Goal: Information Seeking & Learning: Learn about a topic

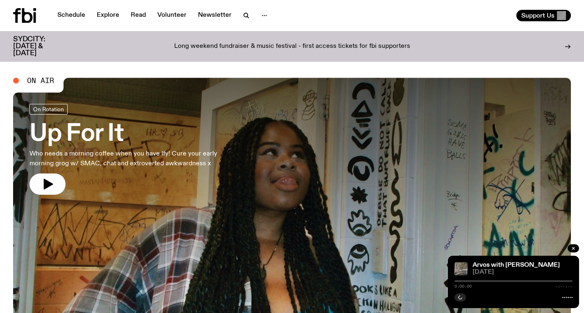
click at [147, 146] on link "Up For It Who needs a morning coffee when you have Ify! Cure your early morning…" at bounding box center [134, 149] width 210 height 91
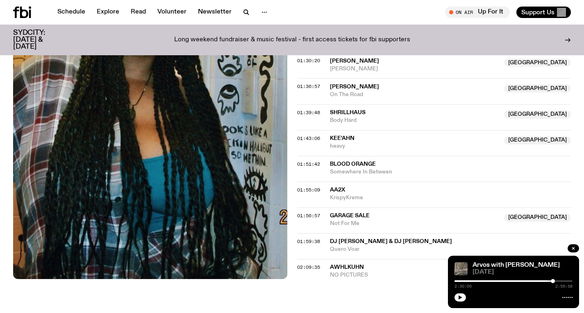
scroll to position [798, 0]
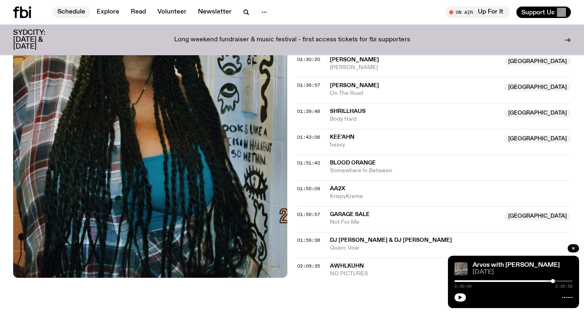
click at [67, 15] on link "Schedule" at bounding box center [71, 12] width 38 height 11
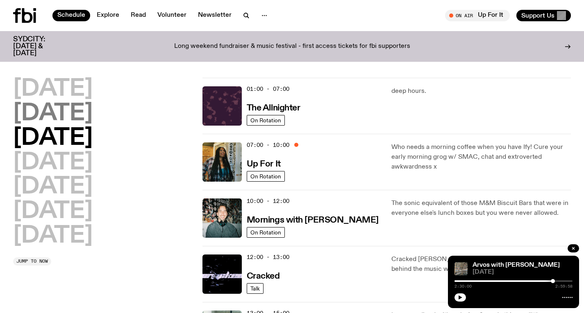
click at [87, 113] on h2 "[DATE]" at bounding box center [52, 113] width 79 height 23
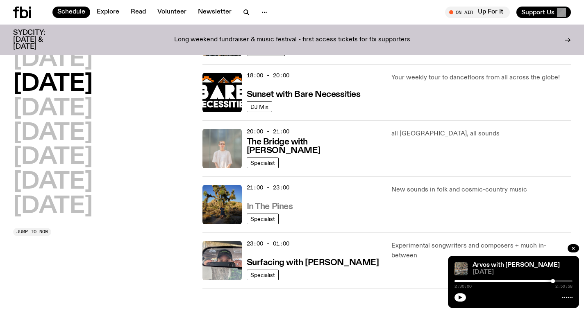
scroll to position [343, 0]
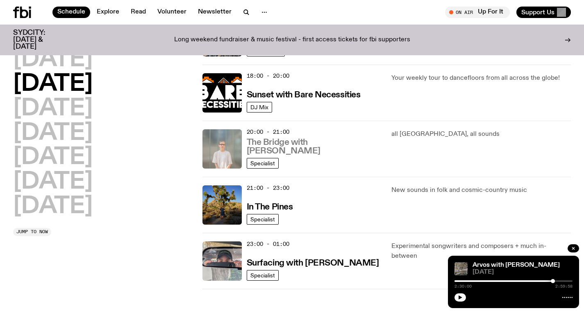
click at [262, 146] on h3 "The Bridge with [PERSON_NAME]" at bounding box center [314, 146] width 135 height 17
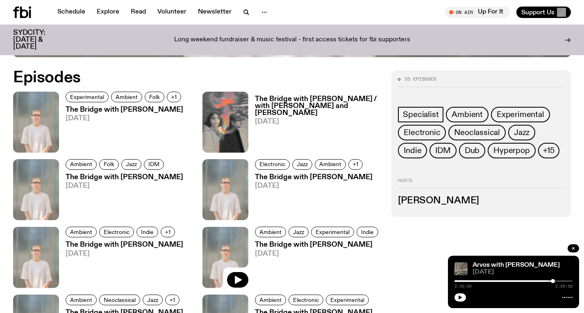
scroll to position [405, 0]
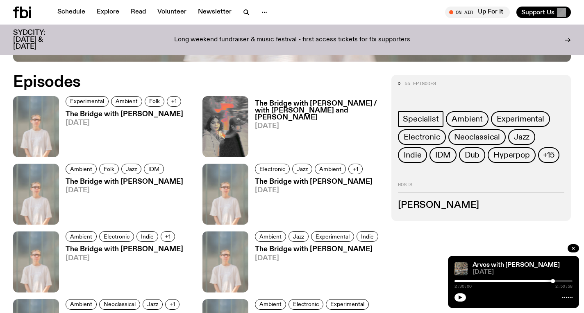
click at [152, 113] on h3 "The Bridge with [PERSON_NAME]" at bounding box center [125, 114] width 118 height 7
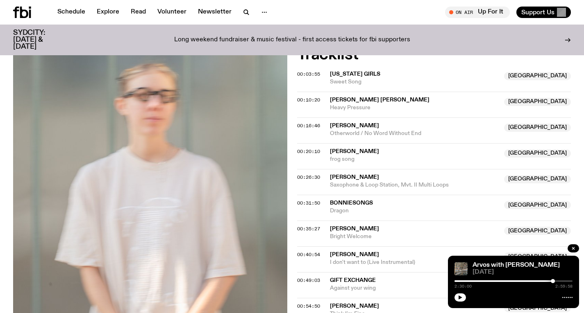
scroll to position [354, 0]
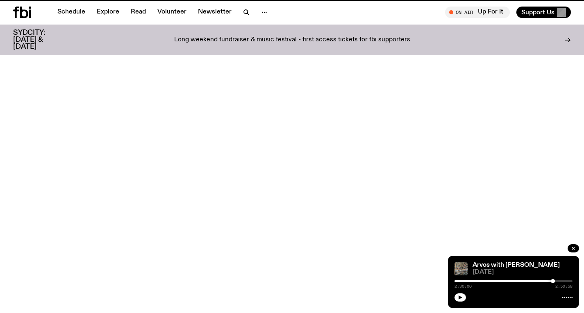
scroll to position [405, 0]
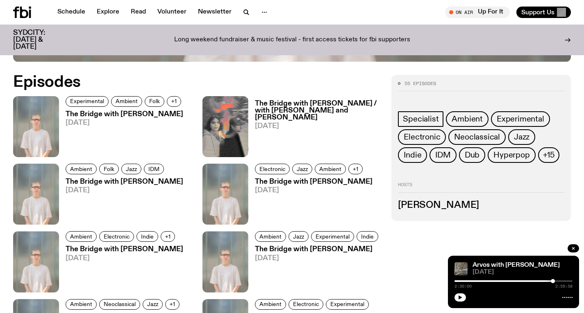
click at [328, 109] on h3 "The Bridge with [PERSON_NAME] / with [PERSON_NAME] and [PERSON_NAME]" at bounding box center [318, 110] width 127 height 21
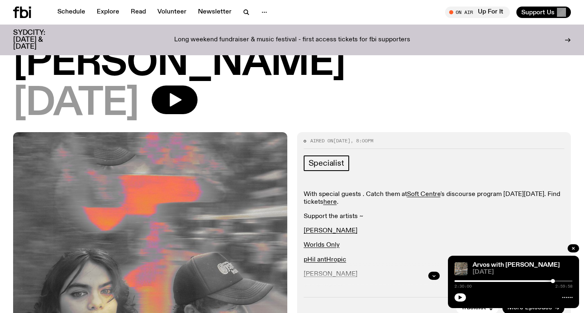
scroll to position [140, 0]
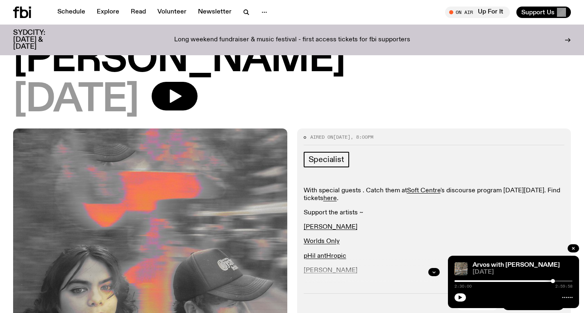
click at [439, 259] on div at bounding box center [434, 272] width 261 height 26
click at [436, 270] on icon "button" at bounding box center [433, 272] width 5 height 5
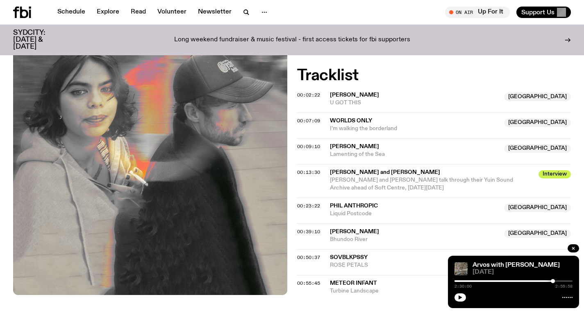
scroll to position [426, 0]
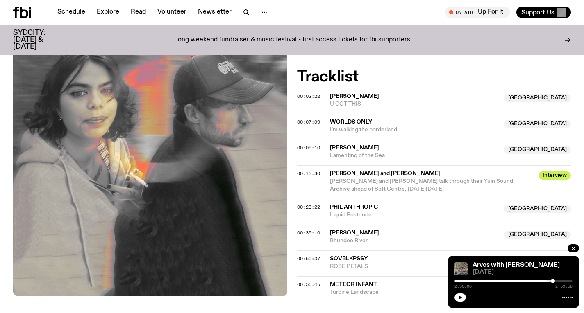
click at [31, 16] on icon at bounding box center [22, 12] width 18 height 11
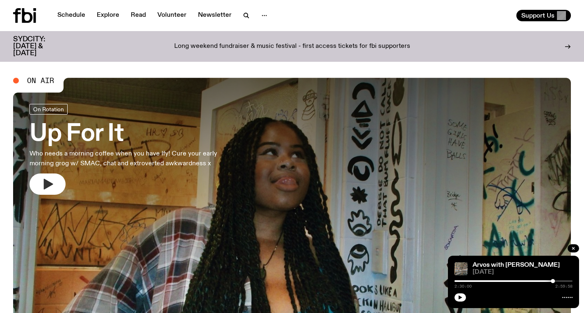
click at [34, 191] on button "button" at bounding box center [47, 184] width 36 height 21
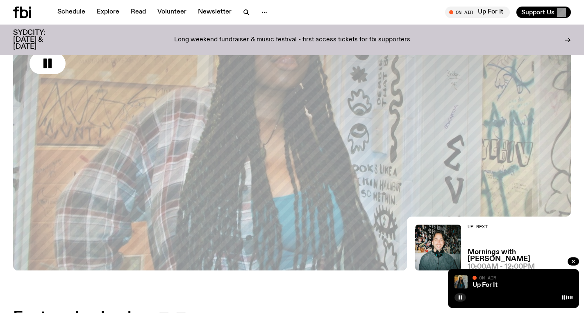
scroll to position [143, 0]
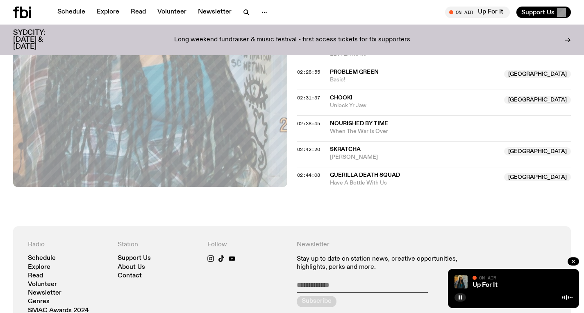
scroll to position [1079, 0]
